Goal: Transaction & Acquisition: Book appointment/travel/reservation

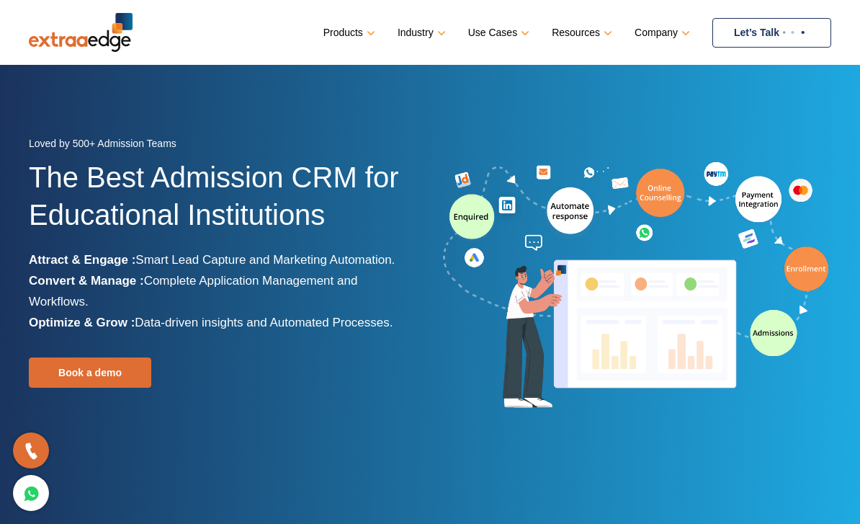
click at [661, 35] on link "Company" at bounding box center [661, 32] width 53 height 21
click at [679, 34] on link "Company" at bounding box center [661, 32] width 53 height 21
click at [685, 30] on link "Company" at bounding box center [661, 32] width 53 height 21
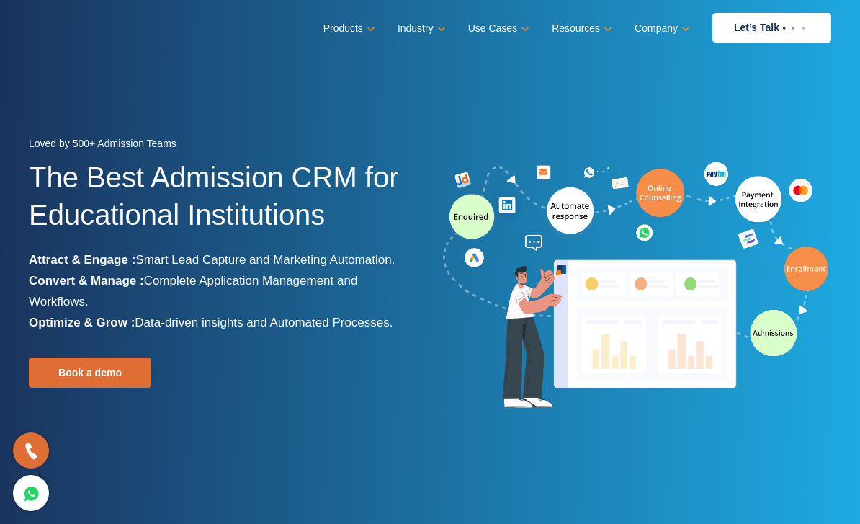
click at [557, 346] on img at bounding box center [636, 286] width 391 height 255
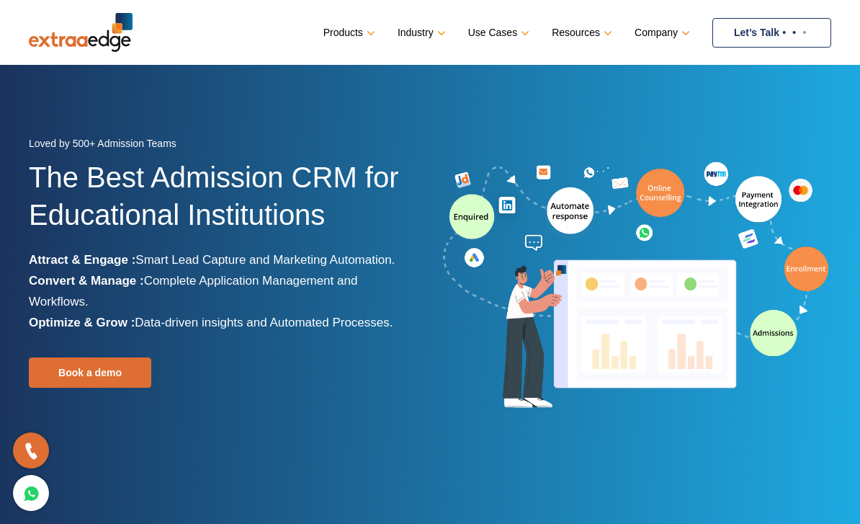
click at [755, 34] on link "Let’s Talk" at bounding box center [772, 33] width 119 height 30
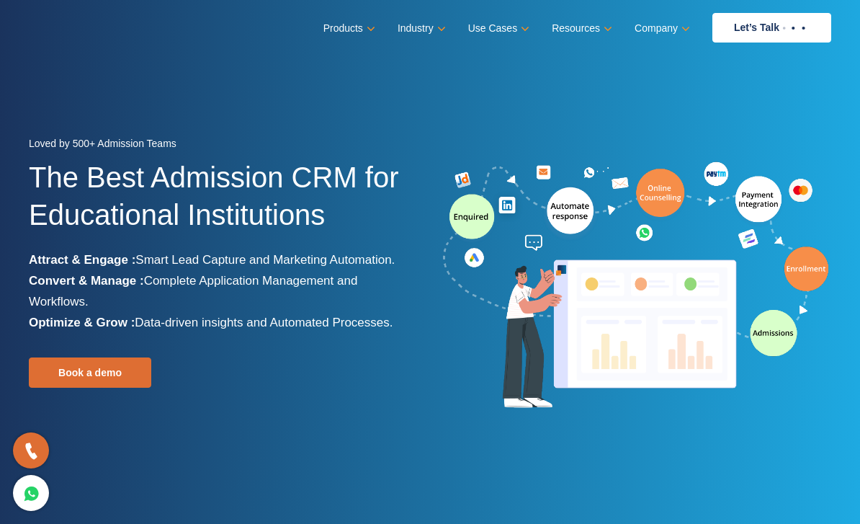
click at [430, 337] on div at bounding box center [636, 286] width 412 height 255
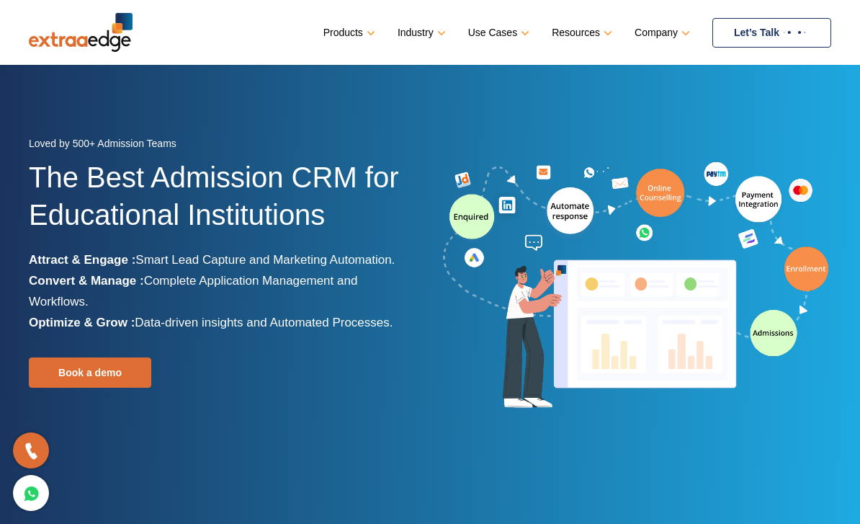
click at [424, 42] on link "Industry" at bounding box center [420, 32] width 45 height 21
click at [427, 33] on link "Industry" at bounding box center [420, 32] width 45 height 21
click at [429, 37] on link "Industry" at bounding box center [420, 32] width 45 height 21
click at [430, 37] on link "Industry" at bounding box center [420, 32] width 45 height 21
click at [435, 37] on link "Industry" at bounding box center [420, 32] width 45 height 21
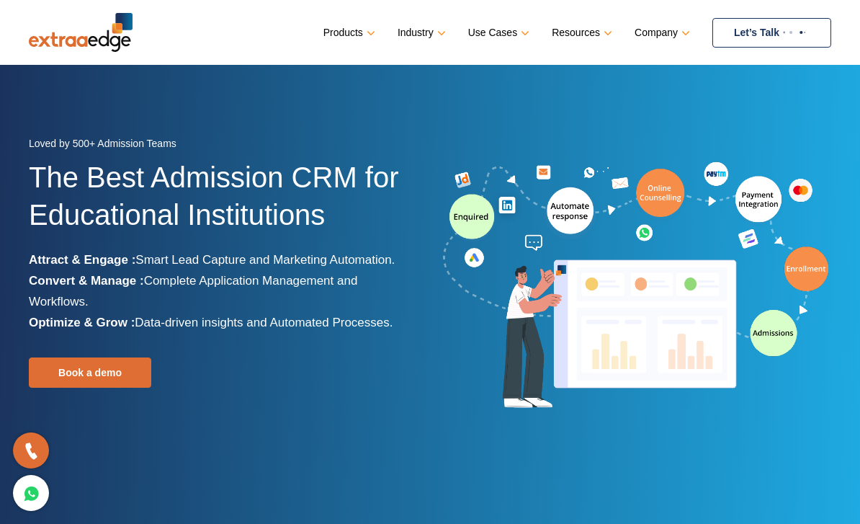
click at [507, 32] on link "Use Cases" at bounding box center [497, 32] width 58 height 21
click at [602, 37] on link "Resources" at bounding box center [581, 32] width 58 height 21
click at [594, 37] on link "Resources" at bounding box center [581, 32] width 58 height 21
click at [674, 33] on link "Company" at bounding box center [661, 32] width 53 height 21
